Goal: Information Seeking & Learning: Learn about a topic

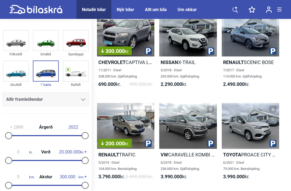
click at [137, 121] on div "200.000 kr." at bounding box center [125, 126] width 57 height 46
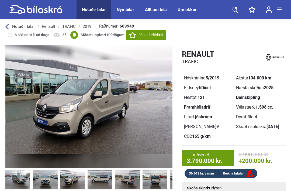
click at [75, 182] on img at bounding box center [72, 179] width 25 height 20
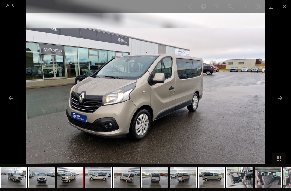
click at [281, 103] on button at bounding box center [279, 98] width 11 height 11
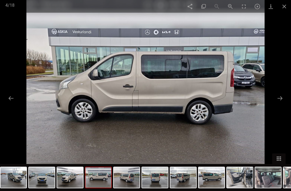
click at [283, 10] on span at bounding box center [284, 6] width 13 height 13
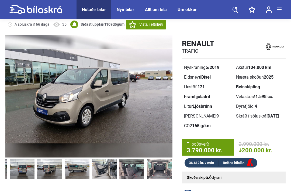
scroll to position [0, 141]
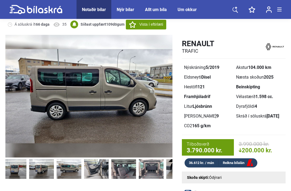
click at [74, 161] on img at bounding box center [69, 169] width 25 height 20
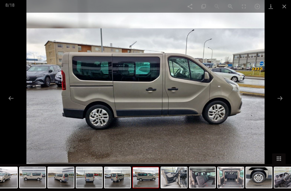
click at [286, 11] on span at bounding box center [284, 6] width 13 height 13
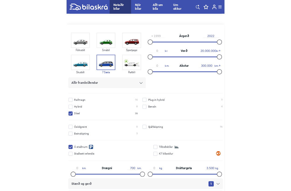
scroll to position [52, 0]
